Goal: Task Accomplishment & Management: Use online tool/utility

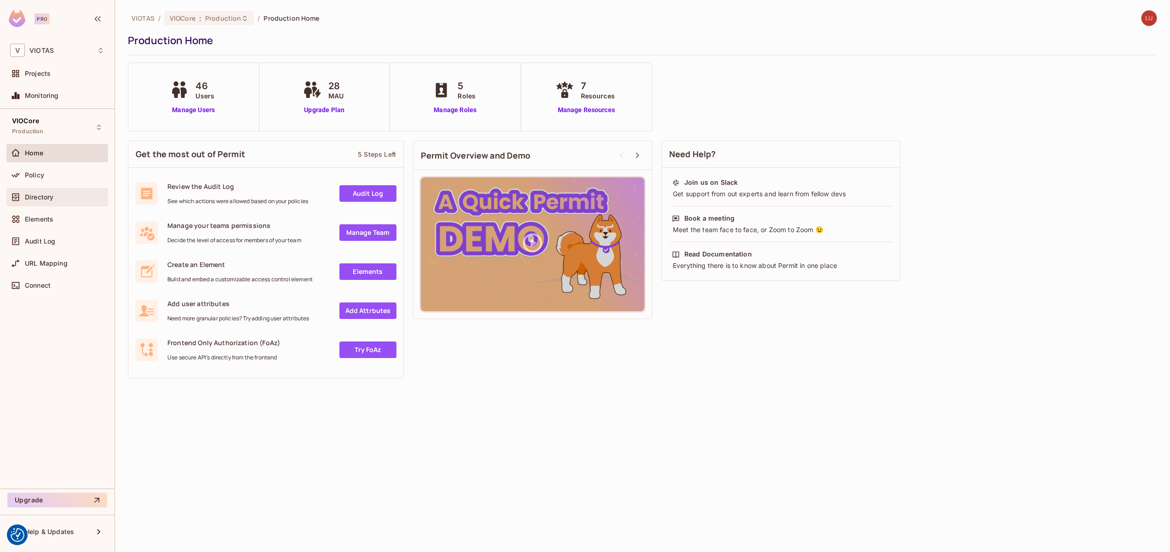
click at [56, 199] on div "Directory" at bounding box center [65, 197] width 80 height 7
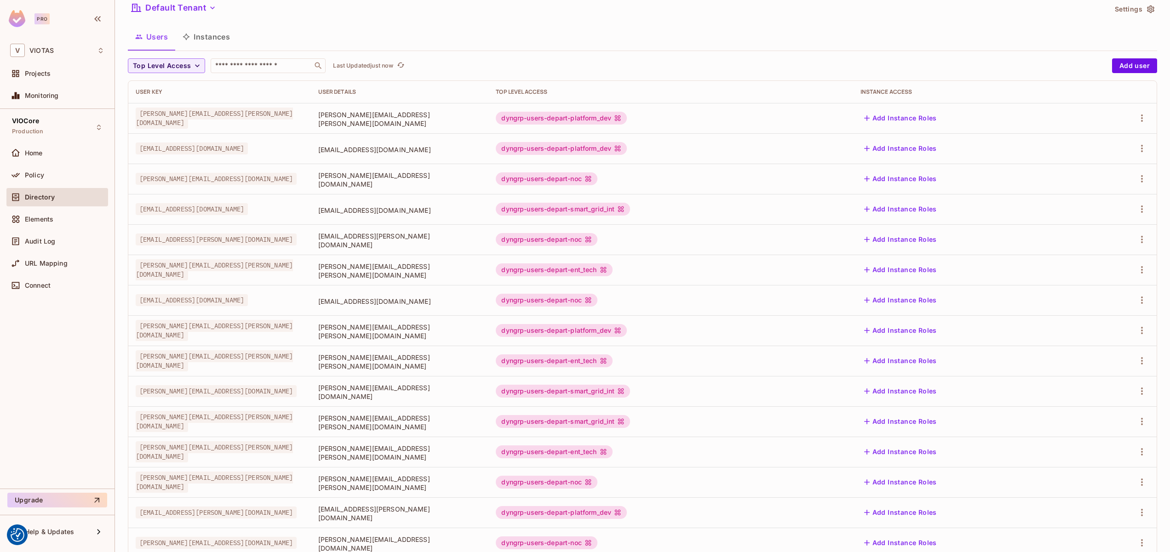
scroll to position [20, 0]
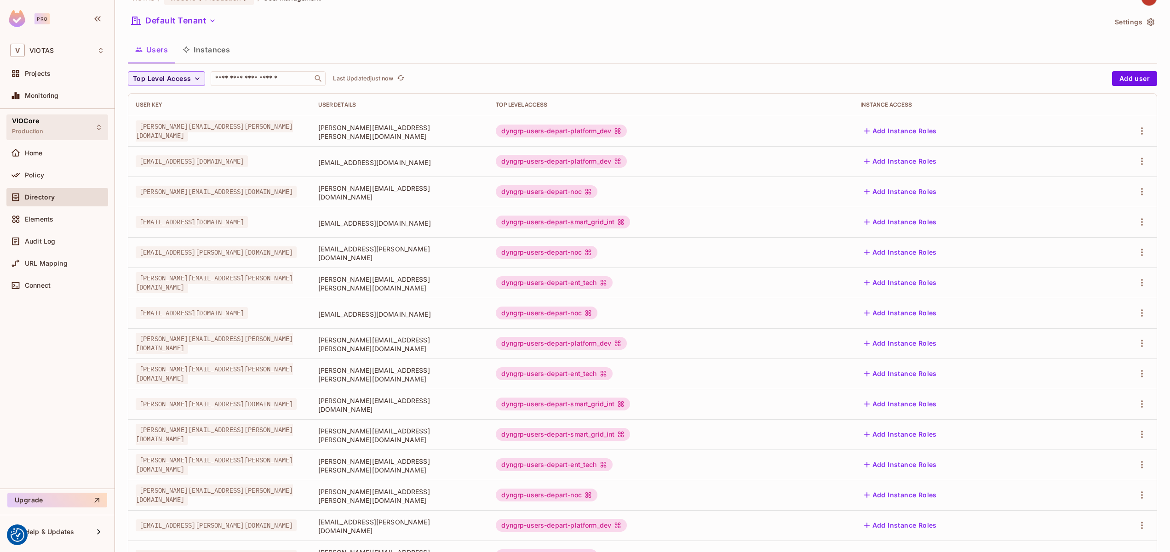
click at [55, 119] on div "VIOCore Production" at bounding box center [57, 127] width 102 height 25
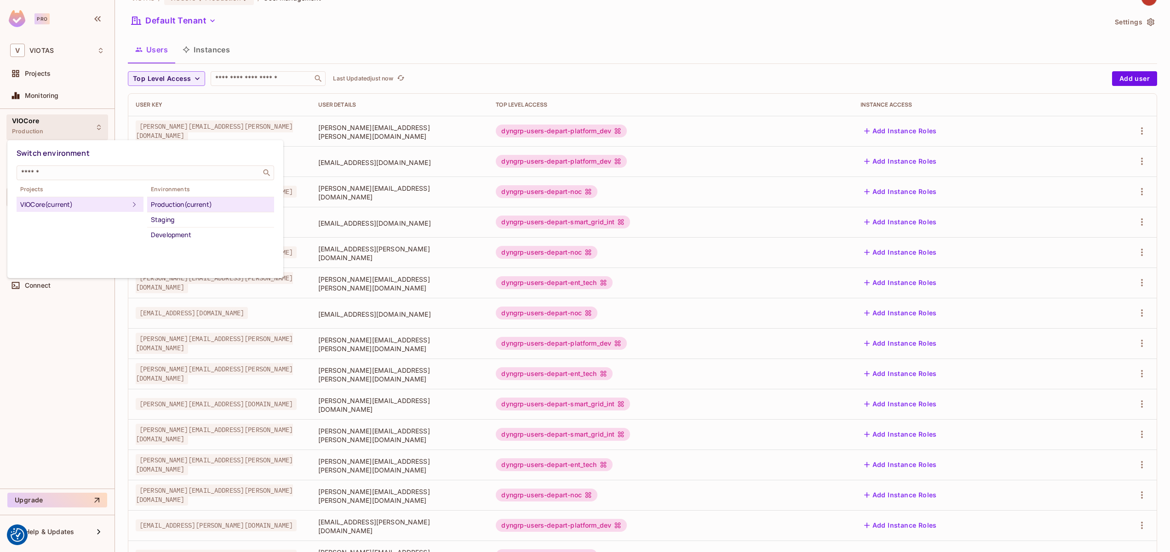
click at [49, 114] on div at bounding box center [585, 276] width 1170 height 552
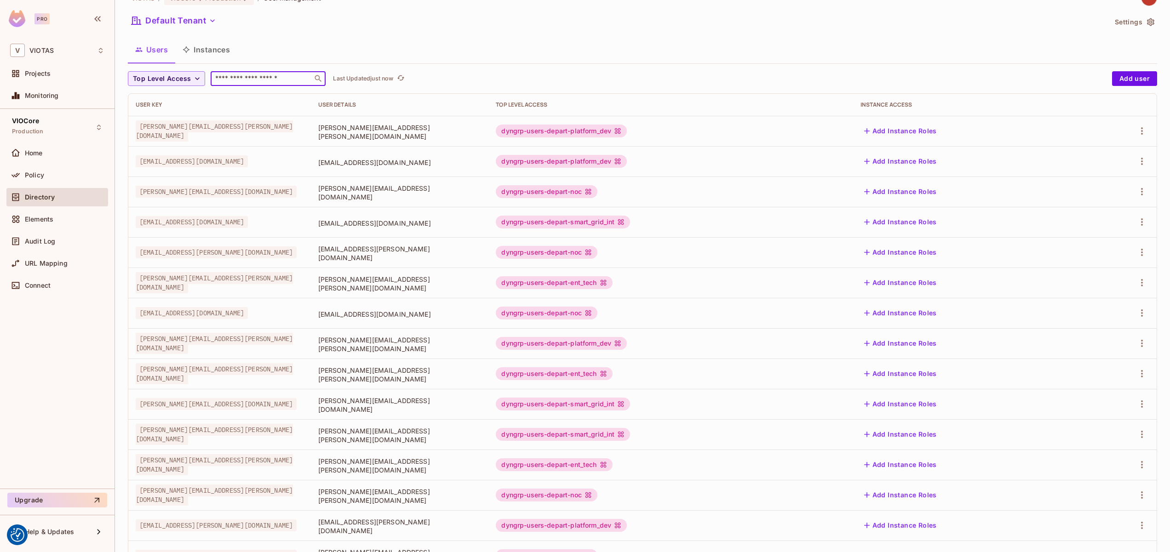
click at [246, 79] on input "text" at bounding box center [261, 78] width 97 height 9
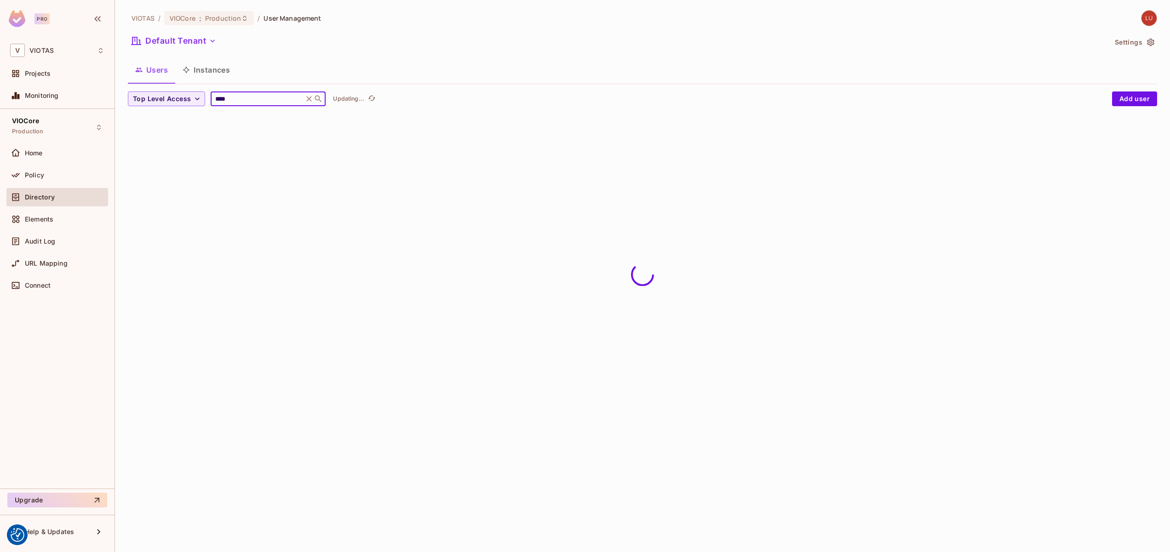
scroll to position [0, 0]
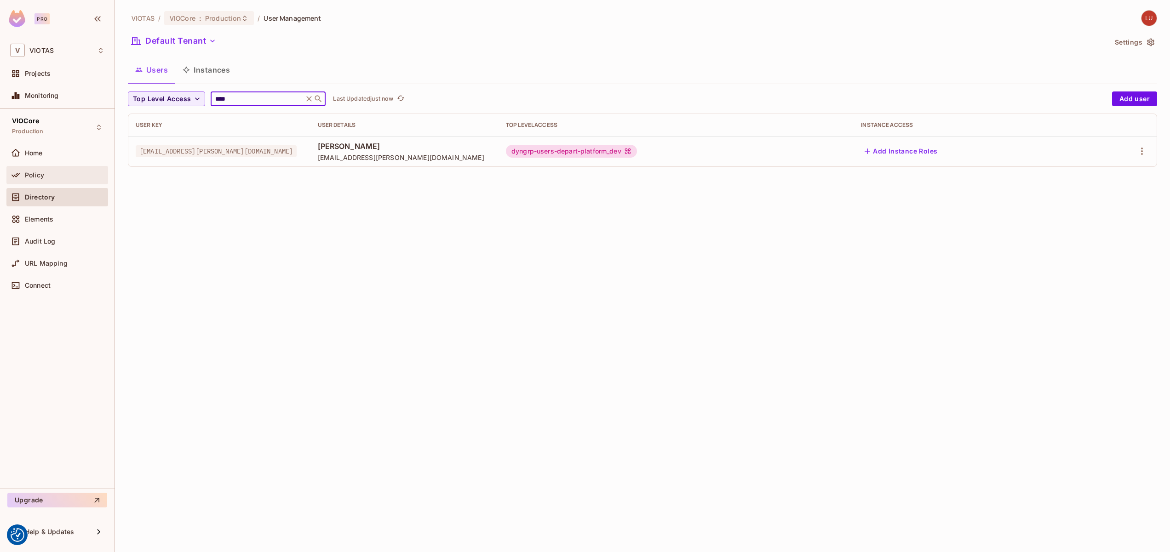
type input "****"
click at [50, 175] on div "Policy" at bounding box center [65, 175] width 80 height 7
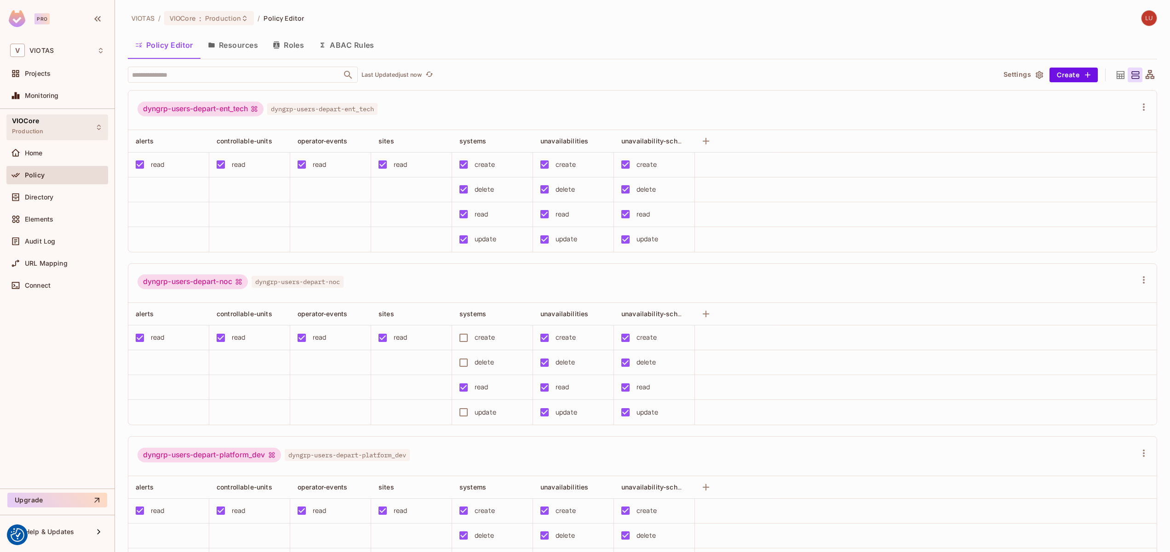
click at [72, 129] on div "VIOCore Production" at bounding box center [57, 127] width 102 height 25
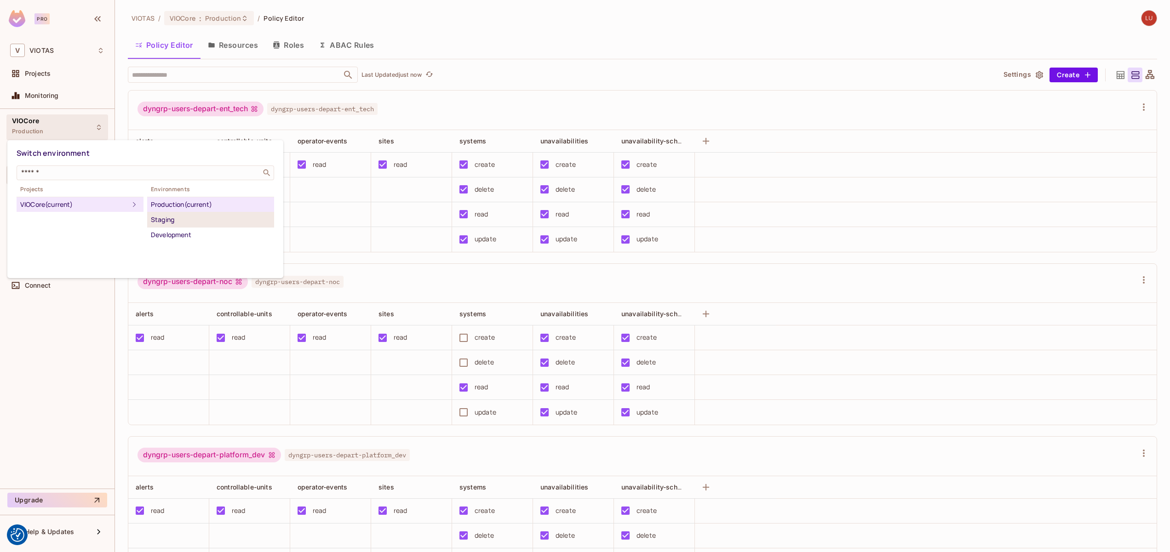
click at [170, 224] on div "Staging" at bounding box center [211, 219] width 120 height 11
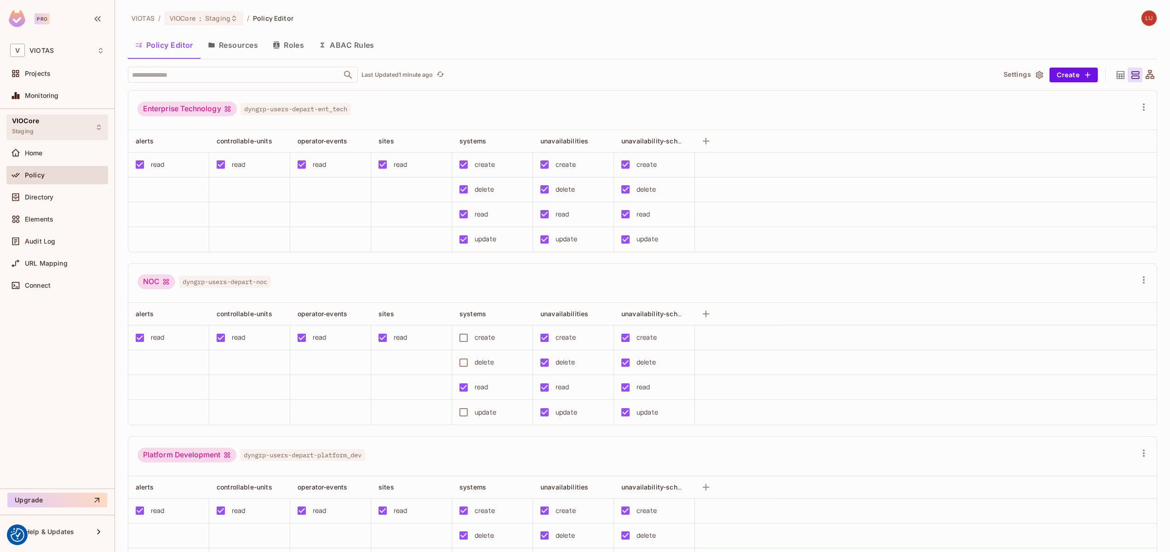
click at [87, 122] on div "VIOCore Staging" at bounding box center [57, 127] width 102 height 25
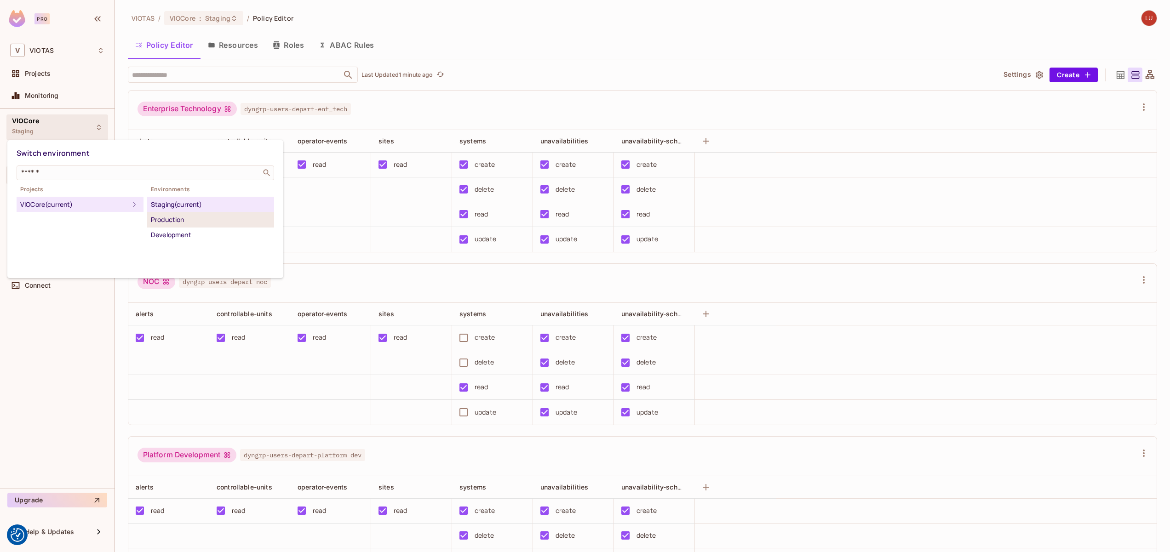
click at [161, 219] on div "Production" at bounding box center [211, 219] width 120 height 11
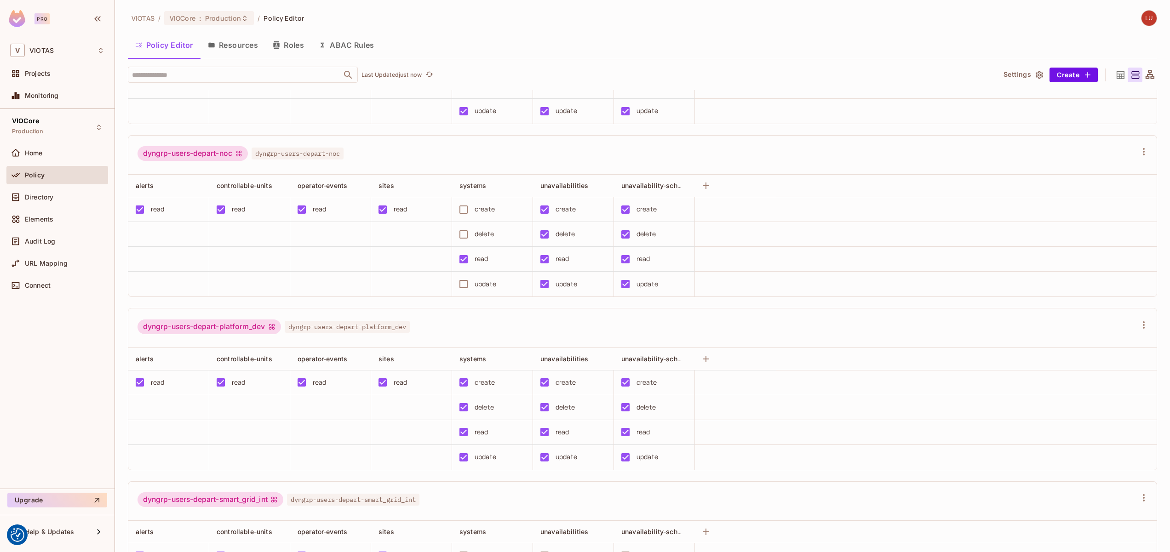
scroll to position [149, 0]
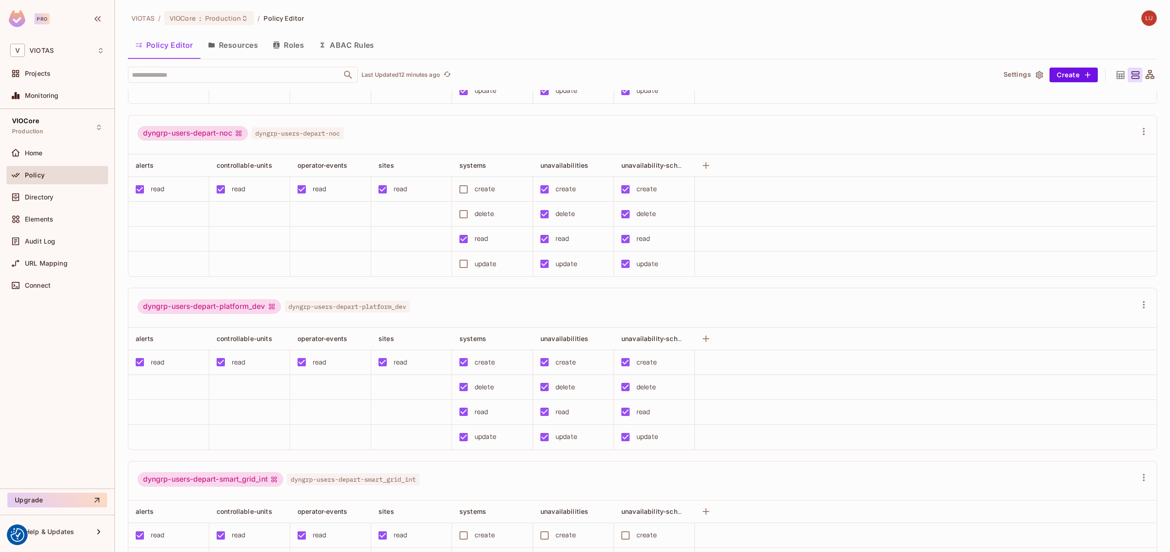
click at [344, 47] on button "ABAC Rules" at bounding box center [346, 45] width 70 height 23
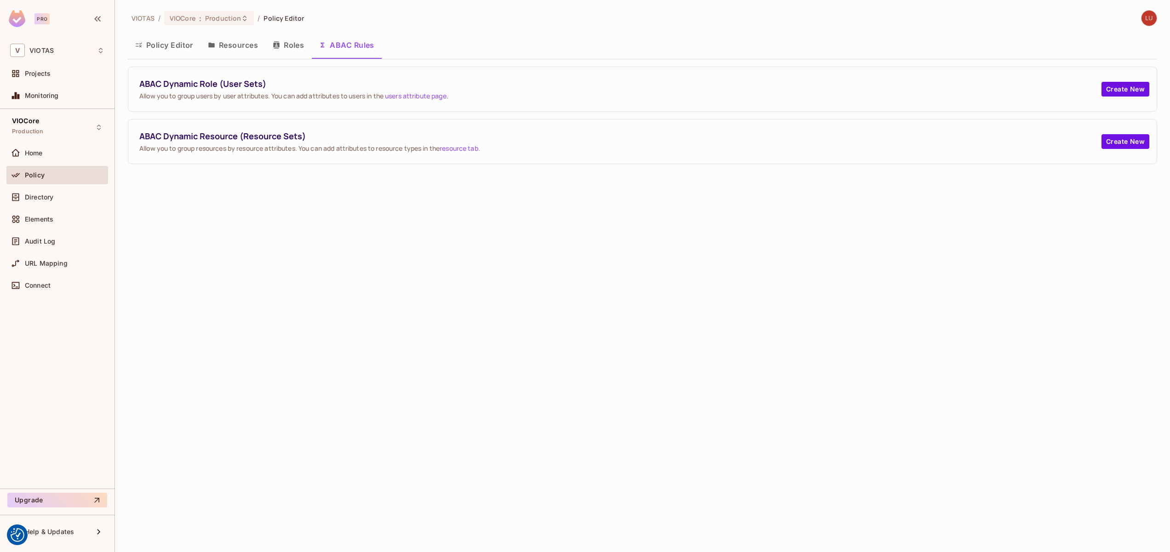
click at [278, 48] on icon "button" at bounding box center [276, 44] width 7 height 7
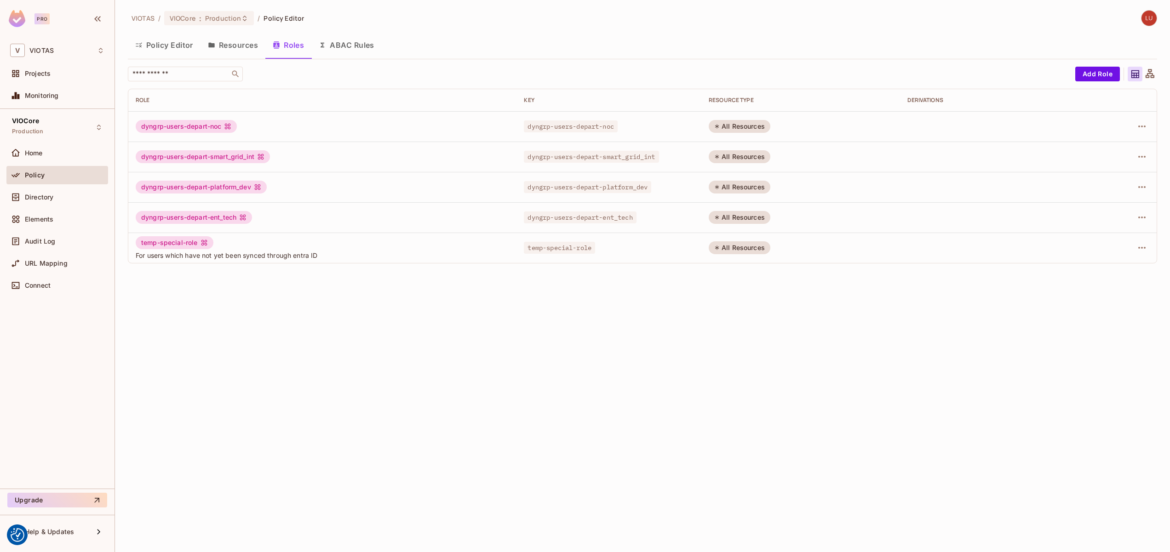
click at [229, 52] on button "Resources" at bounding box center [233, 45] width 65 height 23
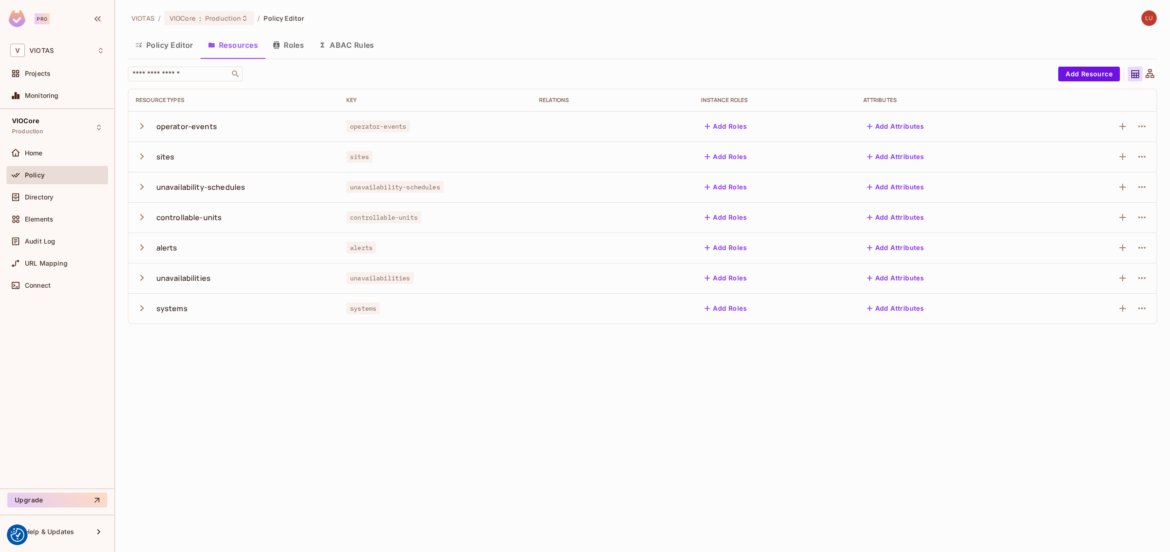
click at [148, 123] on button "button" at bounding box center [144, 126] width 16 height 20
click at [144, 194] on button "button" at bounding box center [144, 187] width 16 height 20
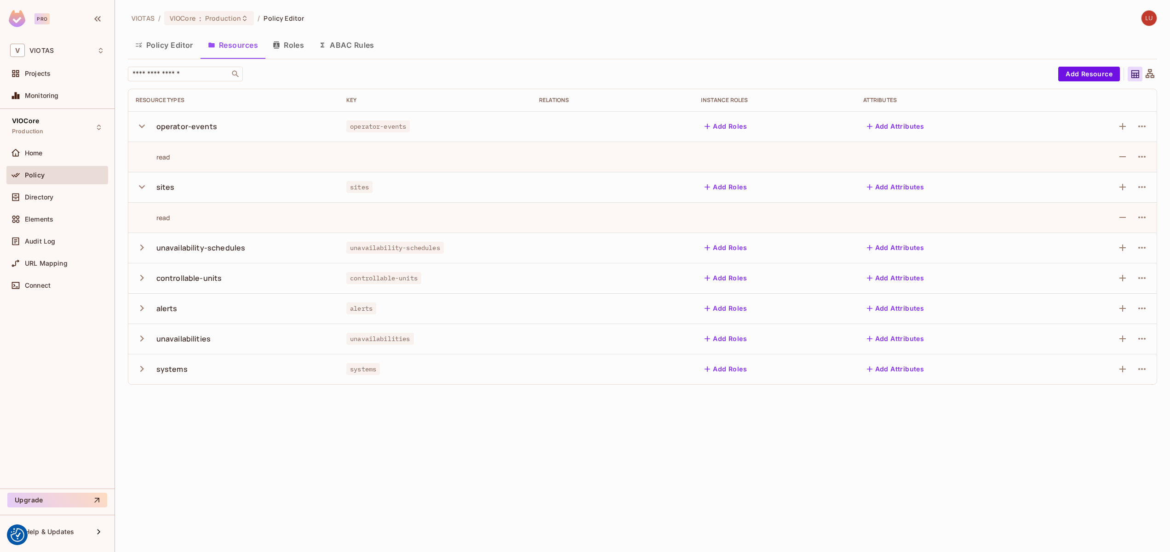
click at [138, 247] on icon "button" at bounding box center [142, 247] width 12 height 12
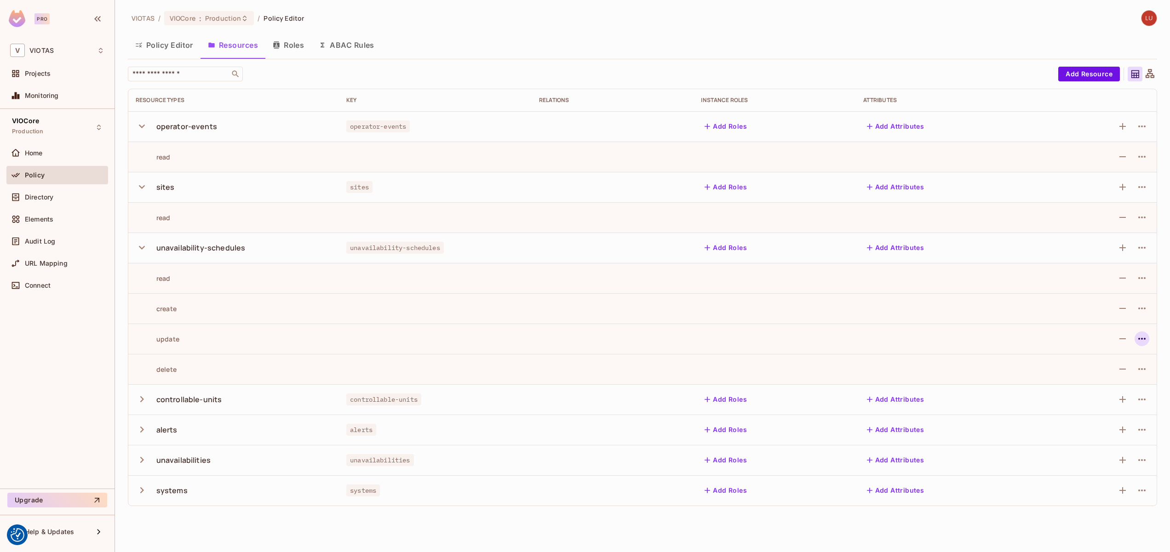
click at [1144, 339] on icon "button" at bounding box center [1141, 339] width 7 height 2
click at [878, 319] on div at bounding box center [585, 276] width 1170 height 552
click at [52, 129] on div "VIOCore Production" at bounding box center [57, 127] width 102 height 25
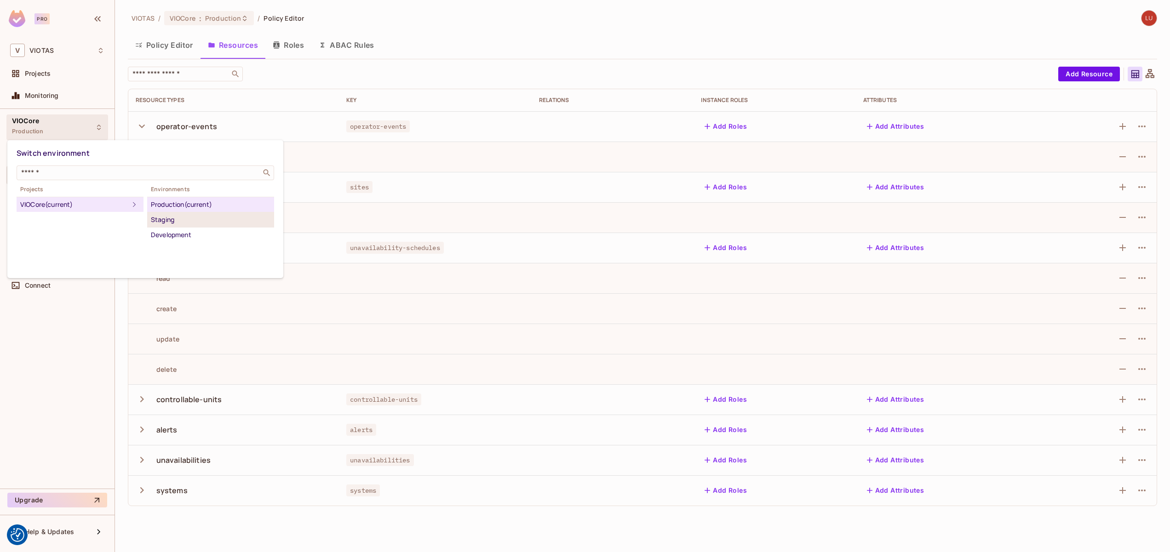
click at [175, 218] on div "Staging" at bounding box center [211, 219] width 120 height 11
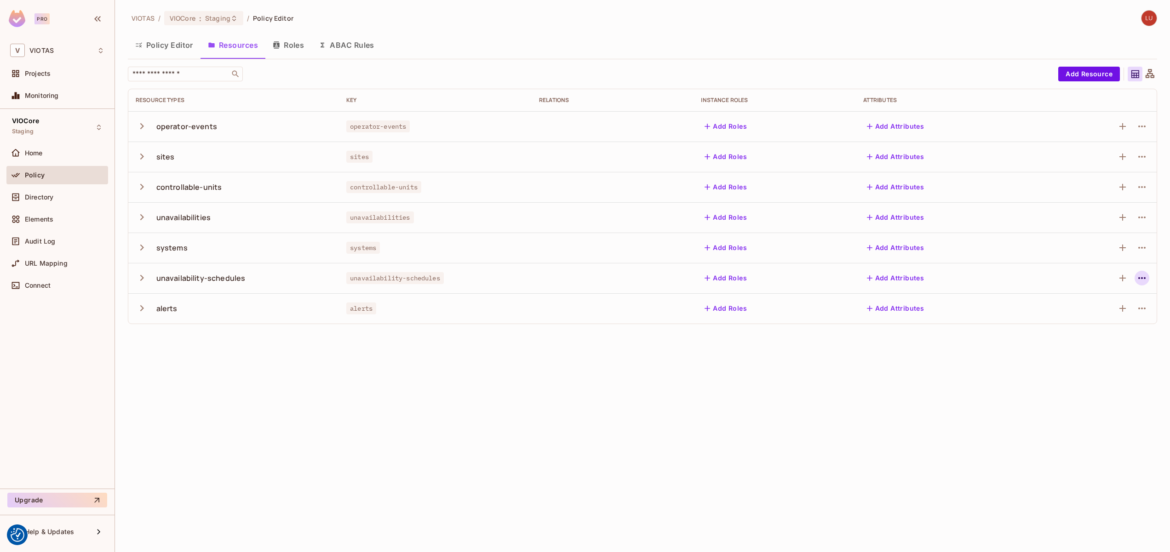
click at [1142, 277] on icon "button" at bounding box center [1141, 278] width 11 height 11
click at [1072, 306] on li "Edit Resource" at bounding box center [1082, 314] width 112 height 20
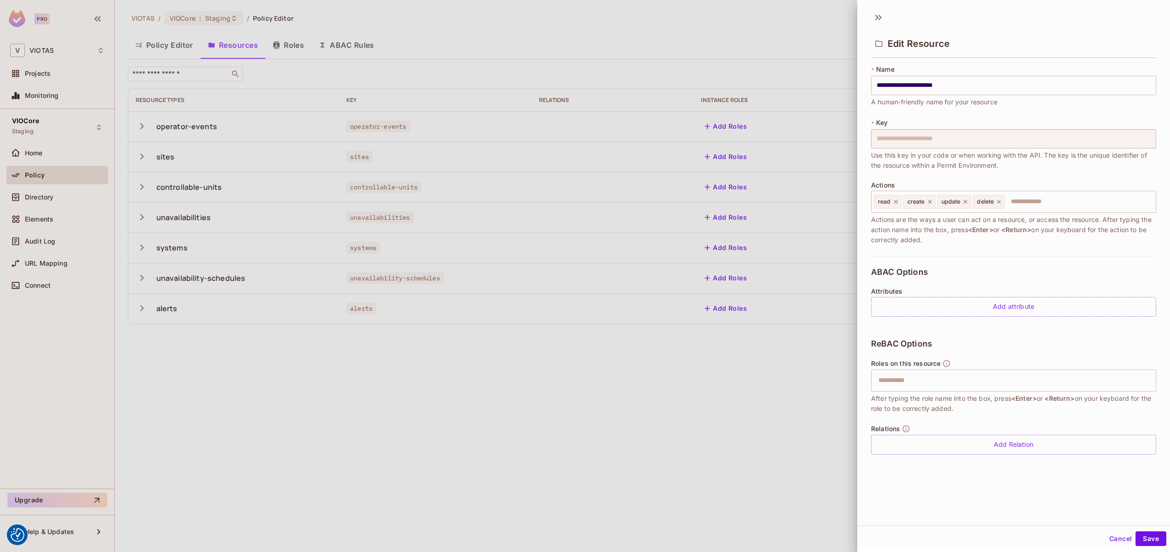
click at [929, 269] on div "ABAC Options Attributes Add attribute" at bounding box center [1013, 292] width 285 height 72
click at [1109, 541] on button "Cancel" at bounding box center [1121, 539] width 30 height 15
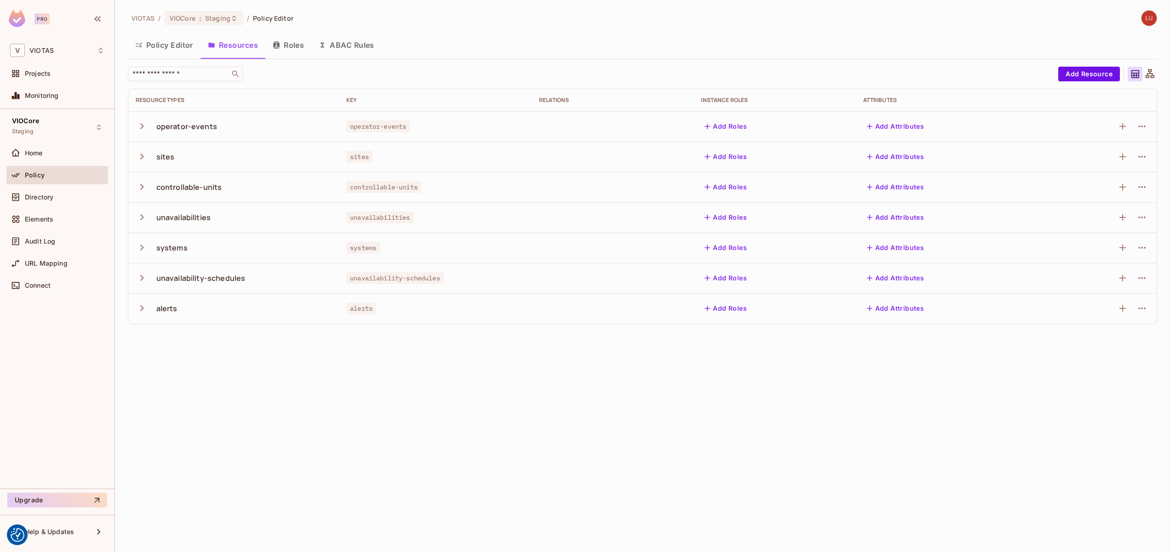
click at [674, 411] on div "VIOTAS / VIOCore : Staging / Policy Editor Policy Editor Resources Roles ABAC R…" at bounding box center [642, 276] width 1055 height 552
